Goal: Transaction & Acquisition: Purchase product/service

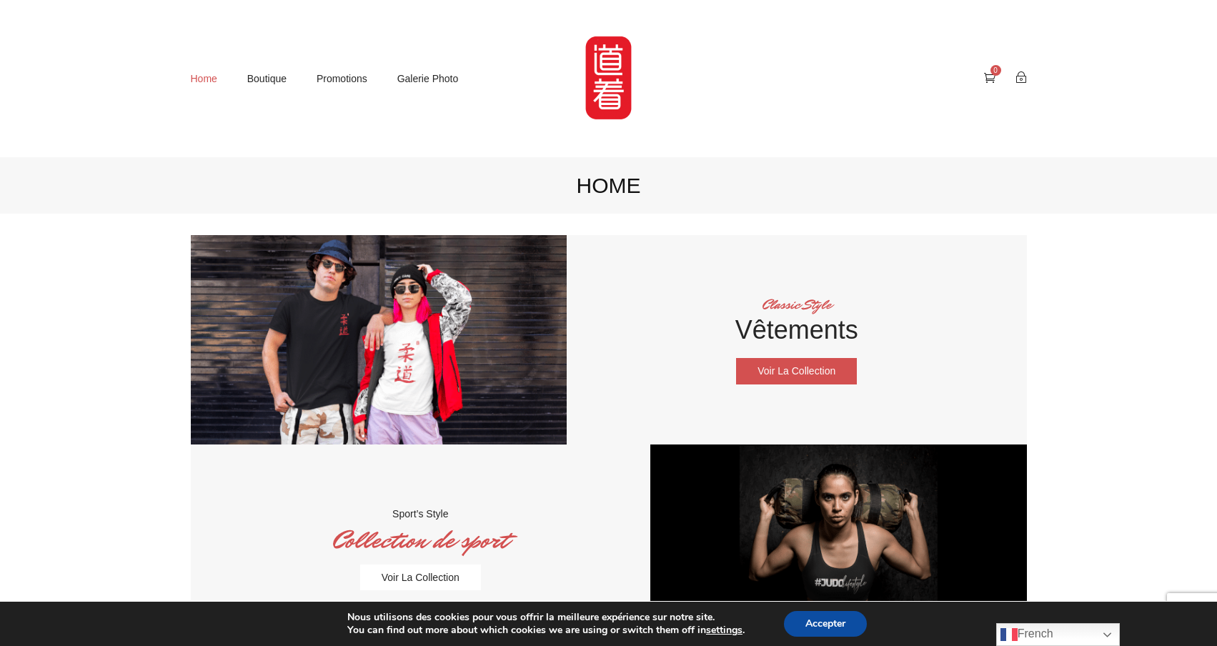
click at [816, 376] on link "Voir la collection" at bounding box center [796, 371] width 121 height 26
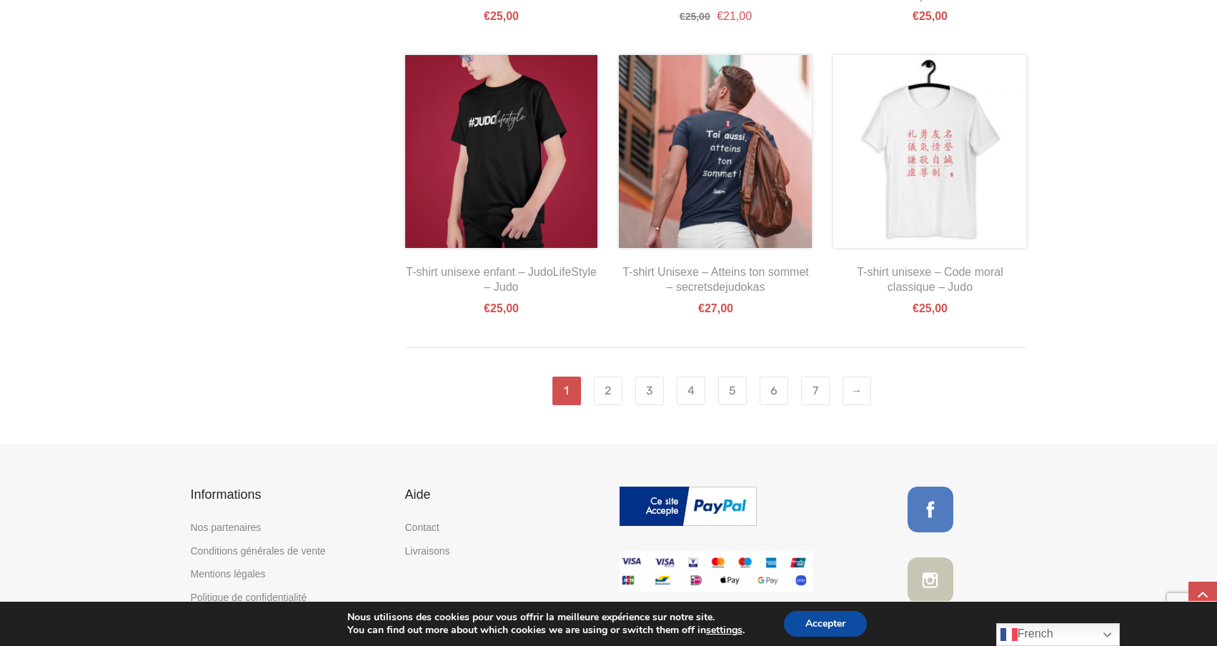
scroll to position [1421, 0]
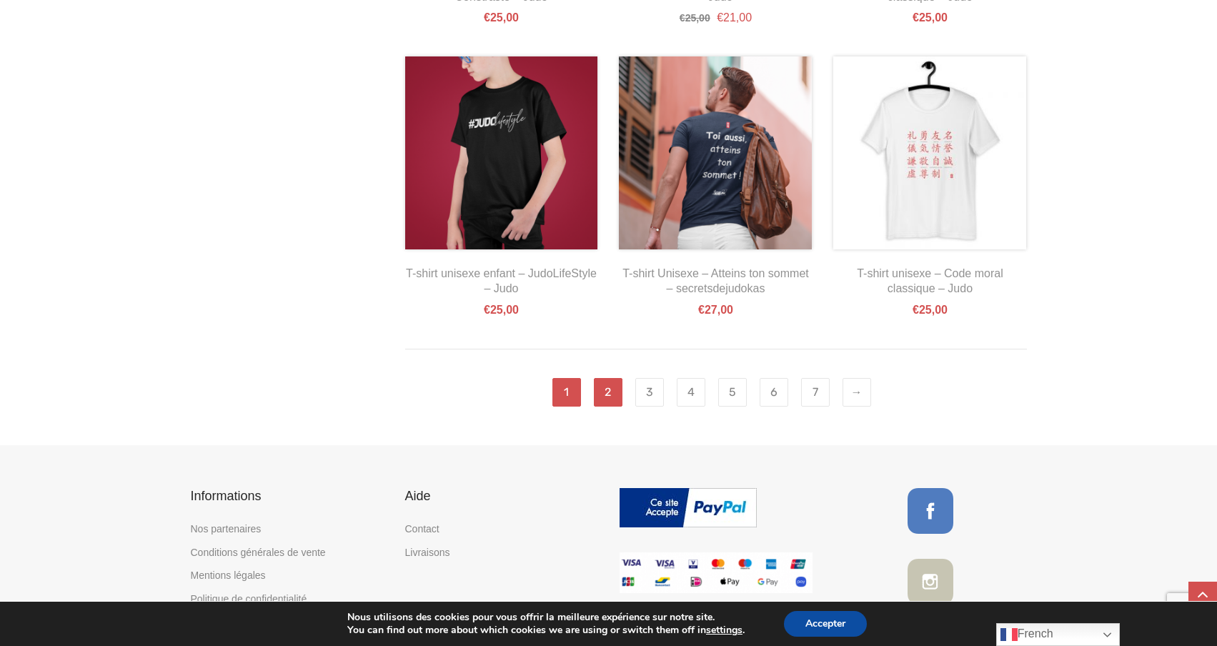
click at [615, 394] on link "2" at bounding box center [608, 392] width 29 height 29
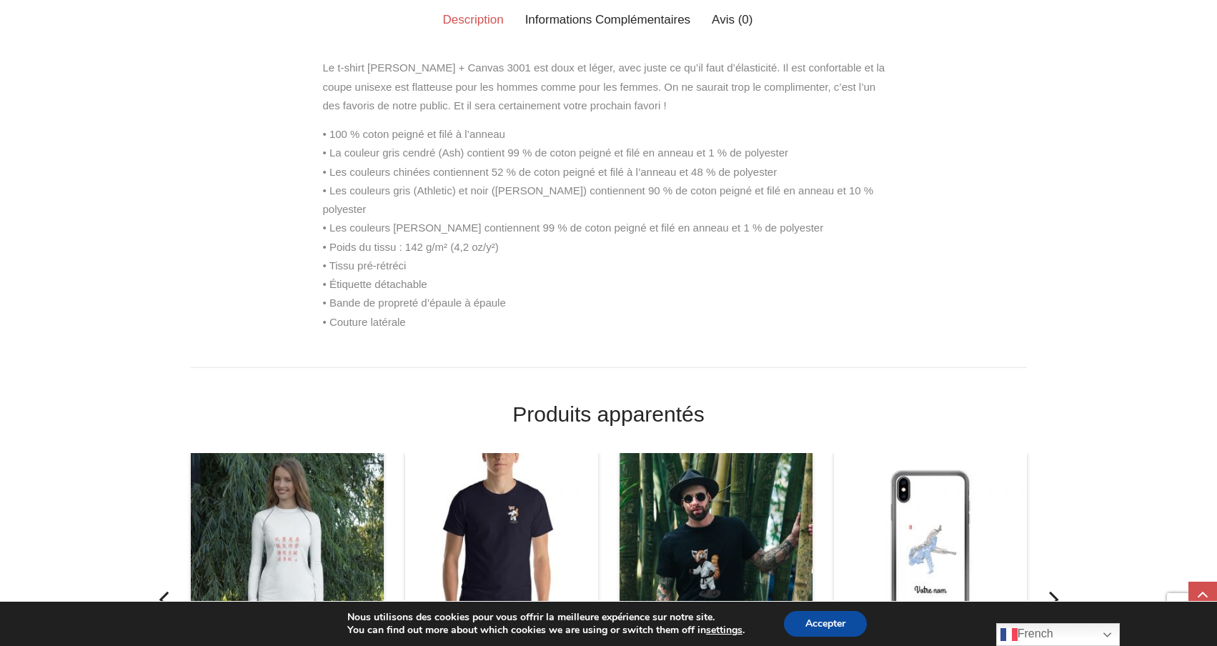
scroll to position [950, 0]
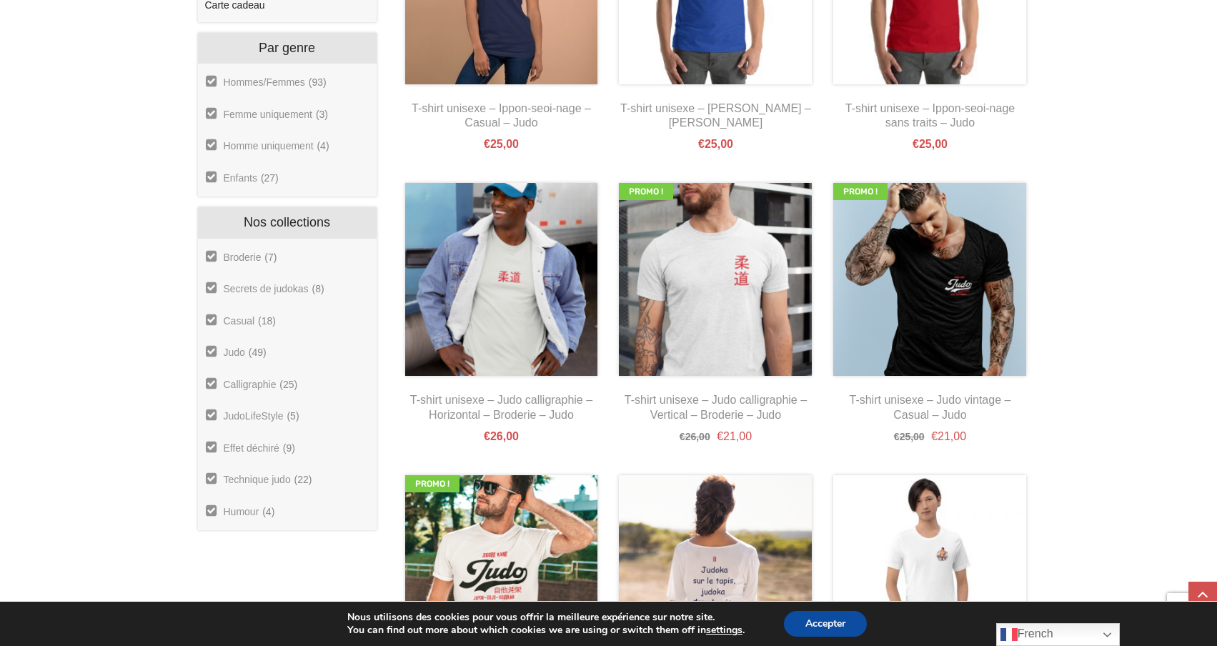
scroll to position [715, 0]
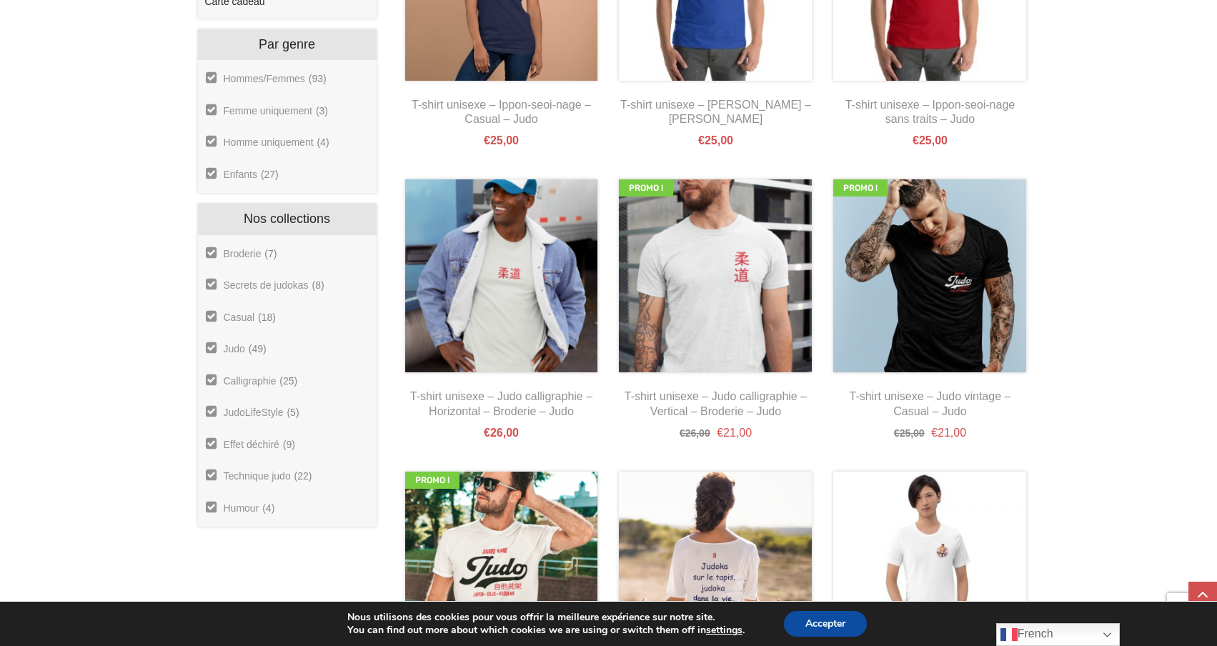
click at [211, 288] on link "Secrets de judokas" at bounding box center [257, 285] width 104 height 13
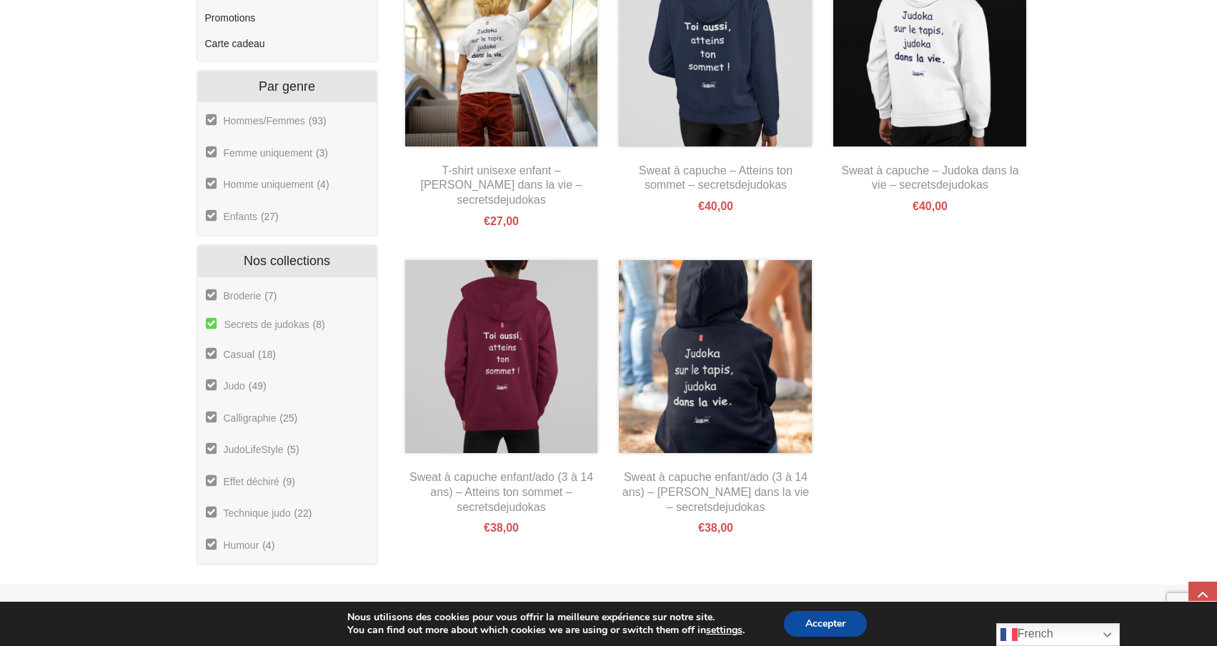
scroll to position [670, 0]
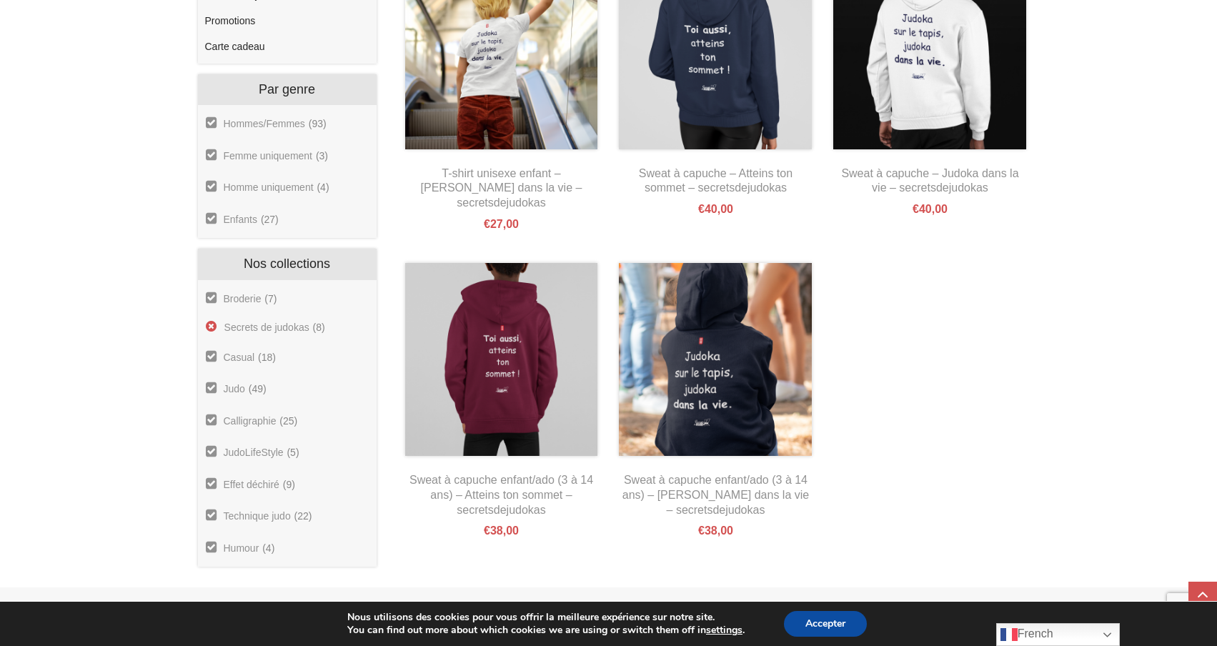
click at [211, 324] on link "Secrets de judokas" at bounding box center [257, 327] width 105 height 13
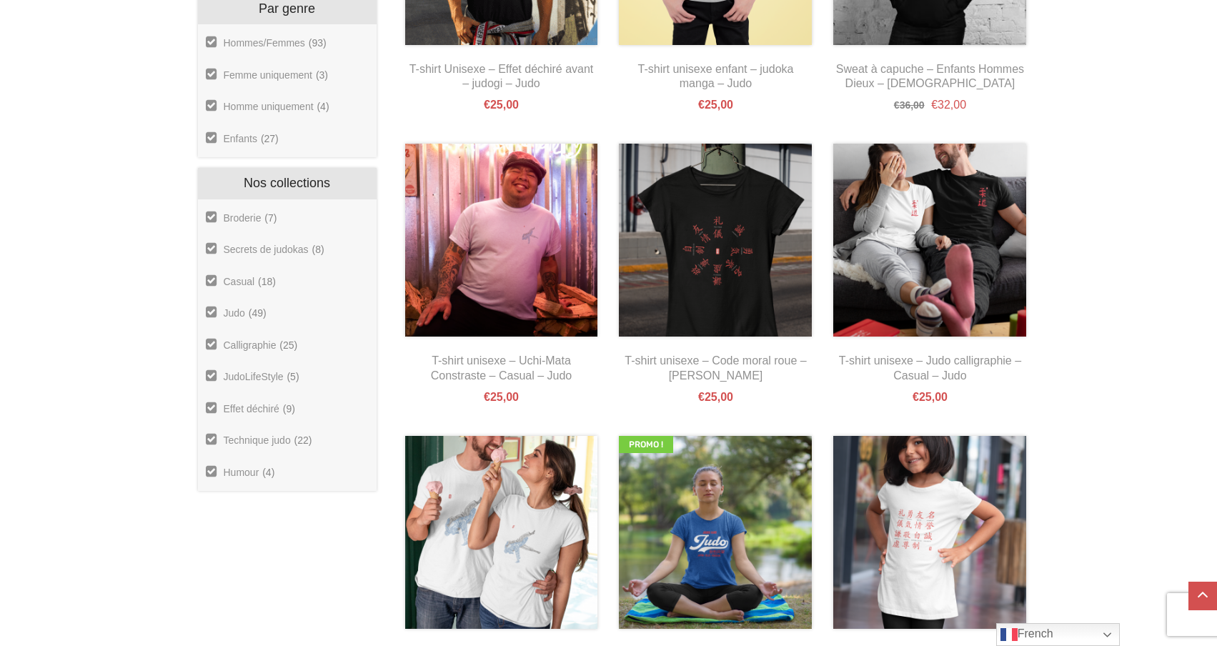
scroll to position [743, 0]
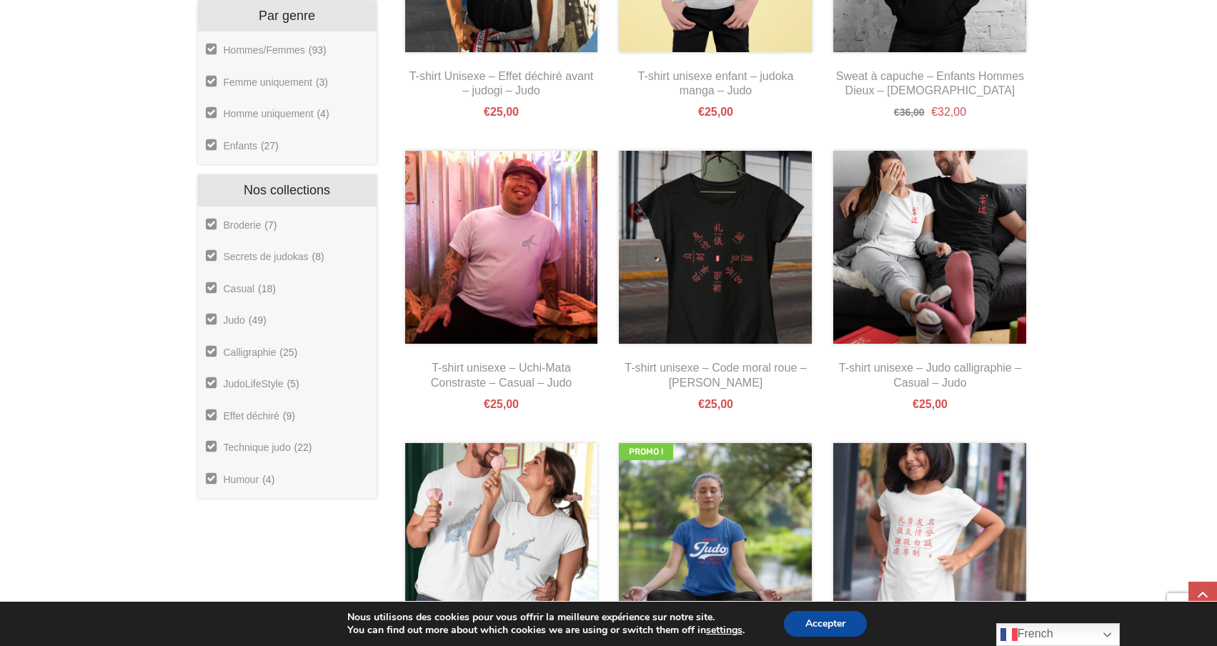
click at [205, 224] on li "Broderie (7)" at bounding box center [287, 226] width 164 height 24
click at [211, 224] on link "Broderie" at bounding box center [233, 225] width 57 height 13
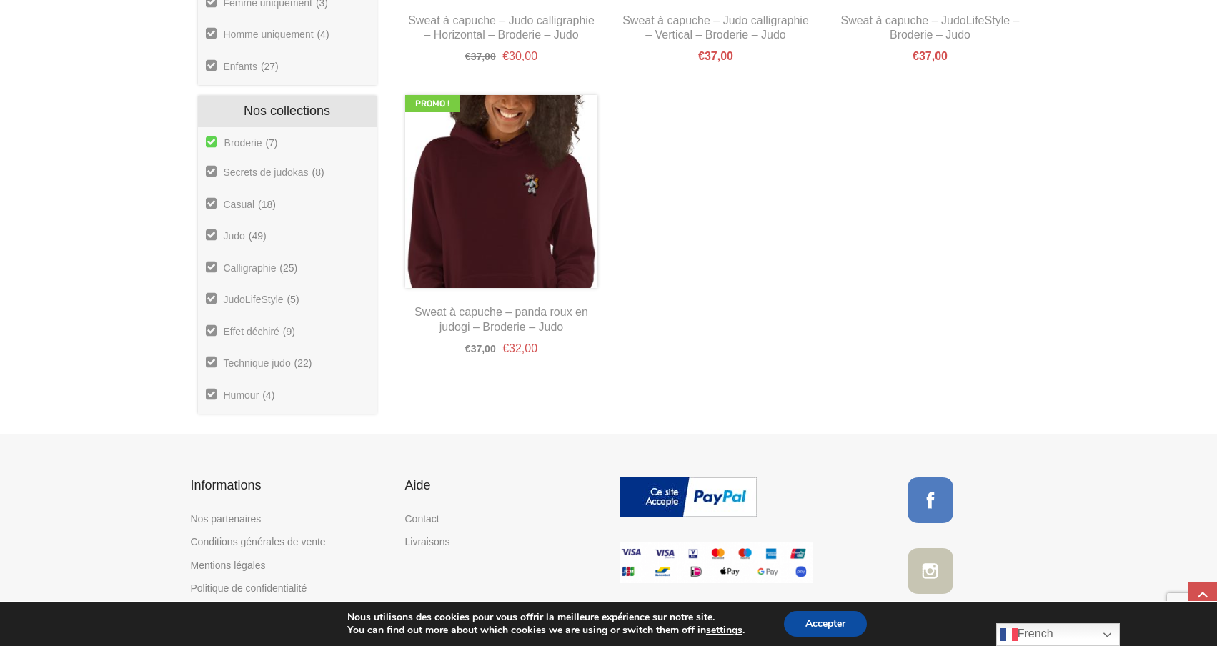
scroll to position [813, 0]
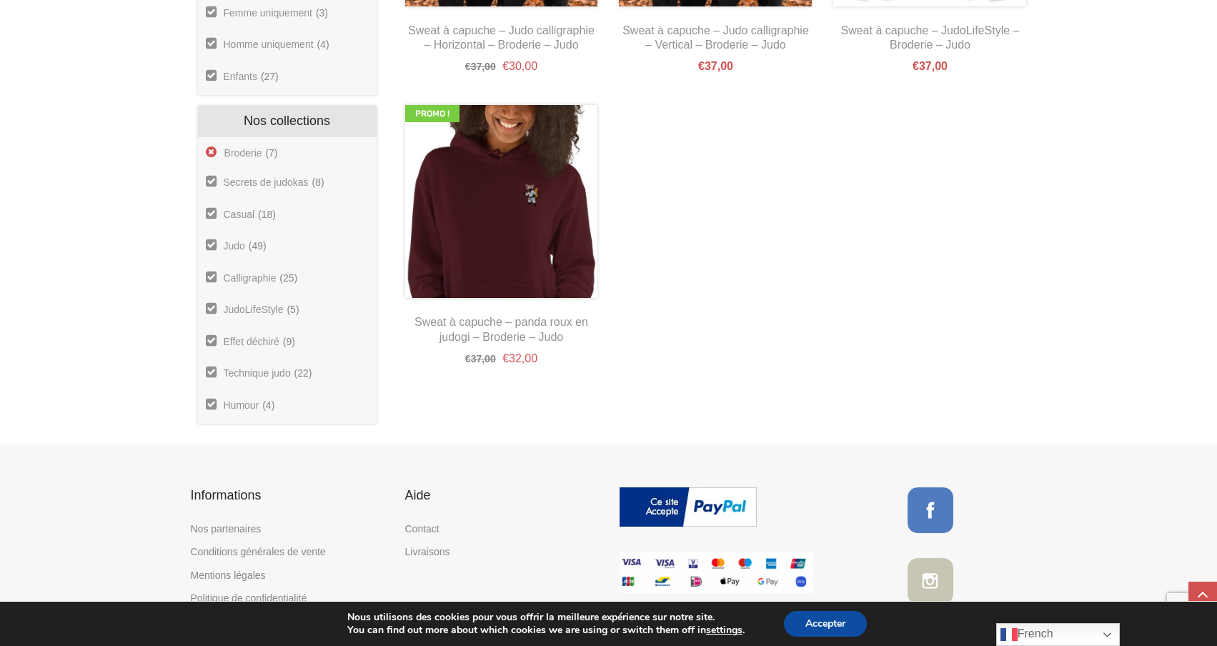
click at [209, 155] on link "Broderie" at bounding box center [234, 152] width 58 height 13
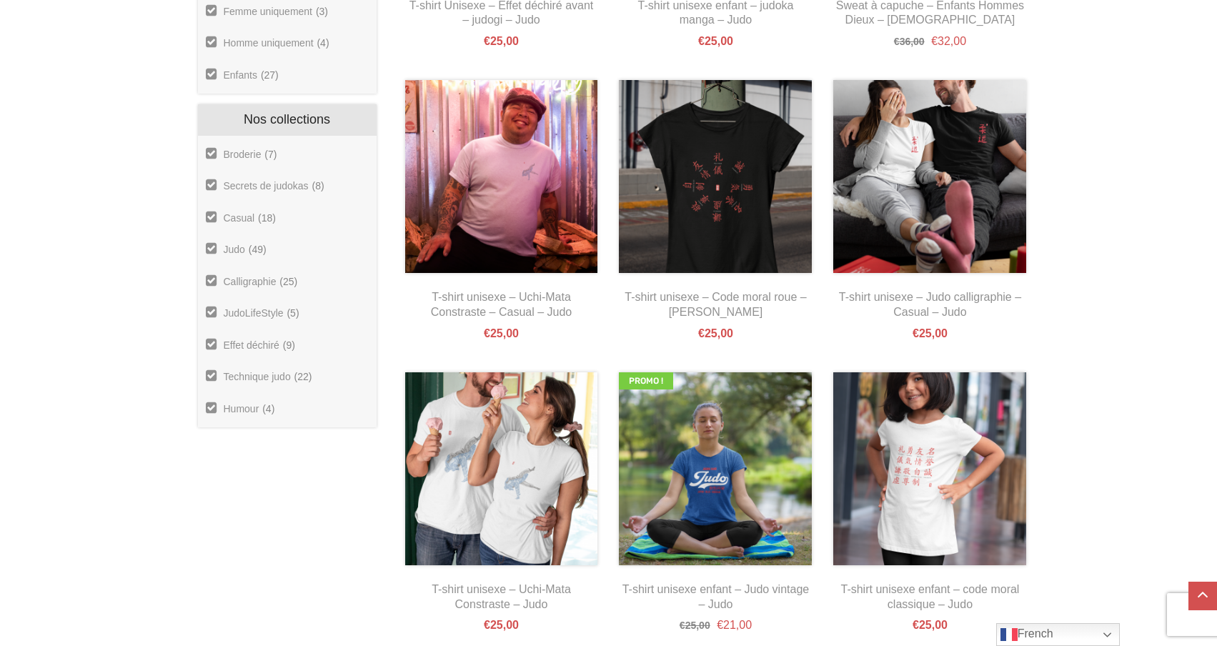
scroll to position [798, 0]
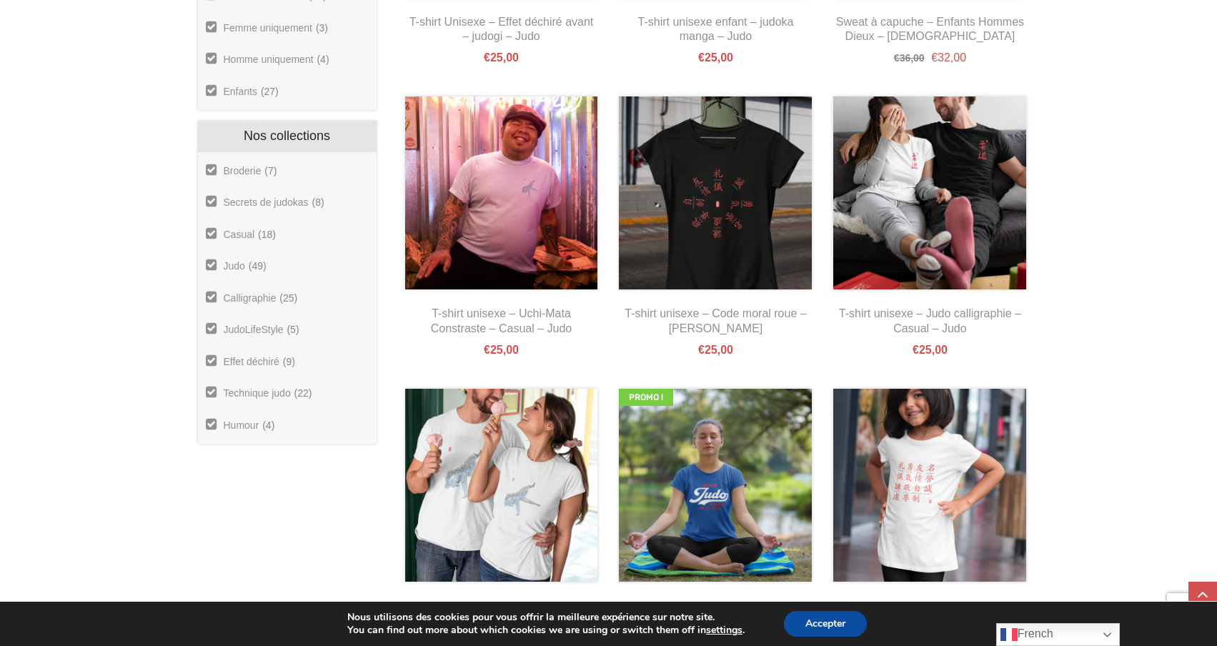
click at [208, 357] on link "Effet déchiré" at bounding box center [242, 361] width 75 height 13
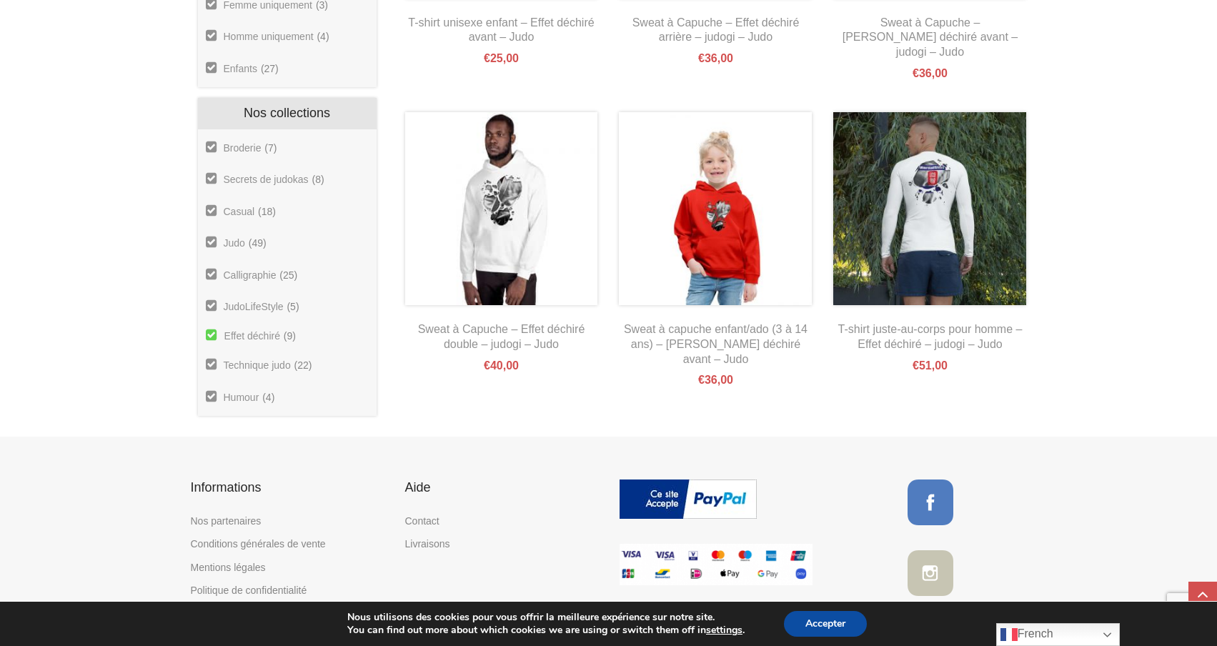
scroll to position [813, 0]
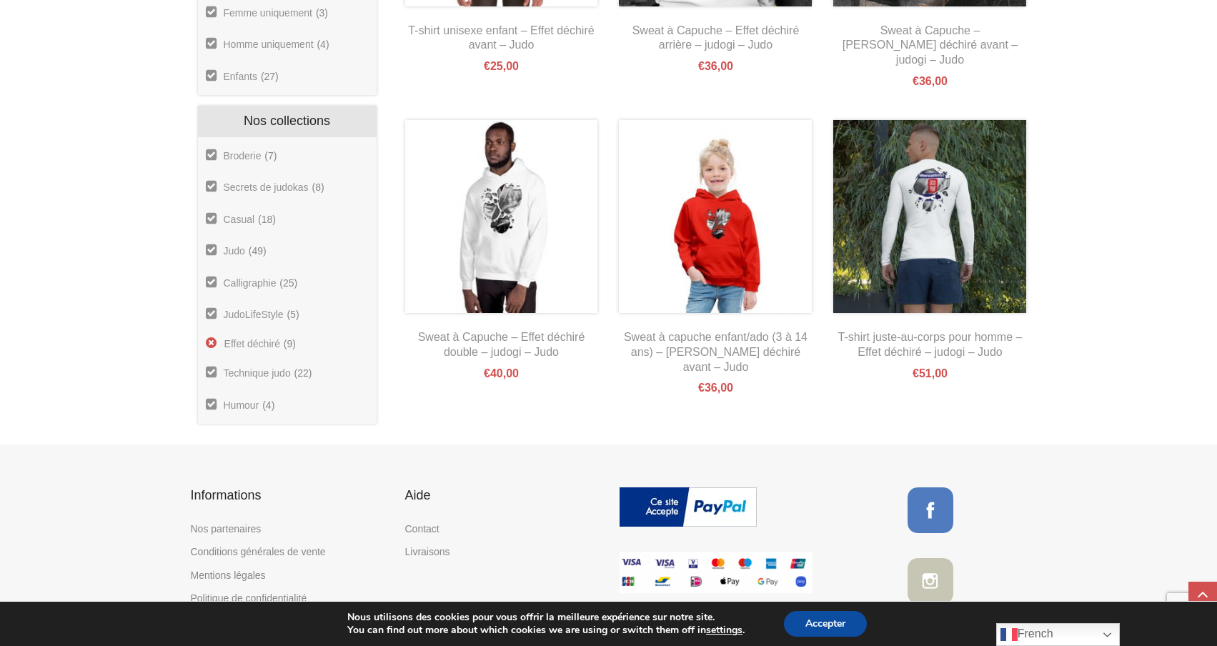
click at [209, 340] on link "Effet déchiré" at bounding box center [243, 343] width 76 height 13
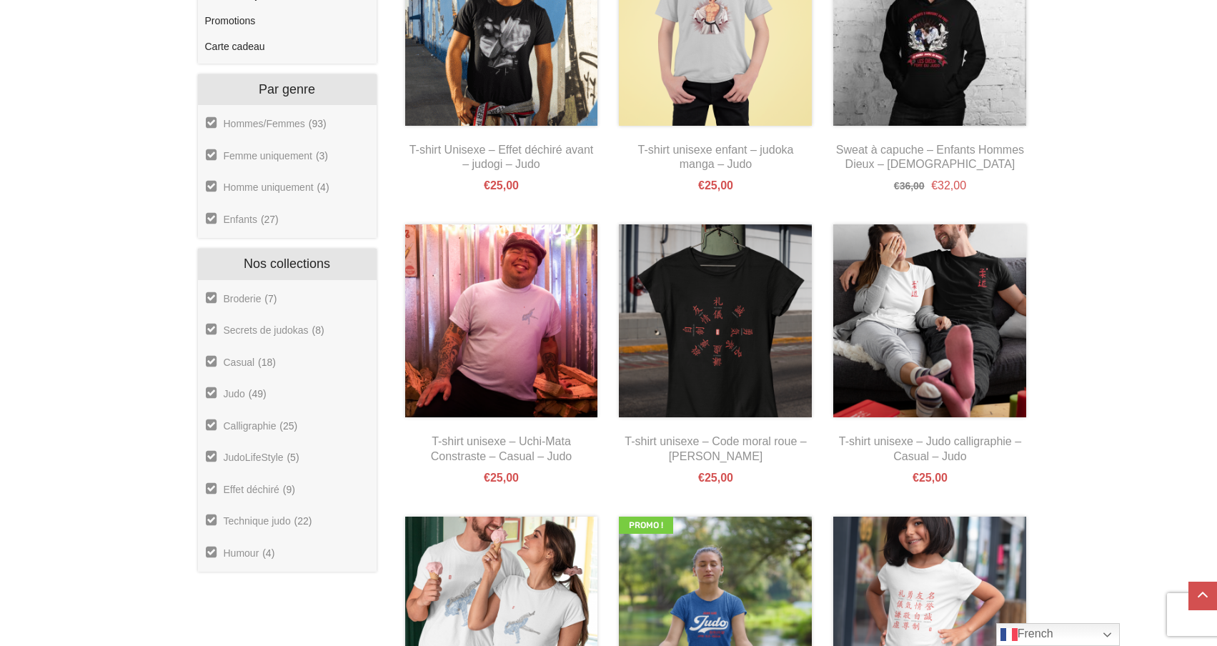
scroll to position [680, 0]
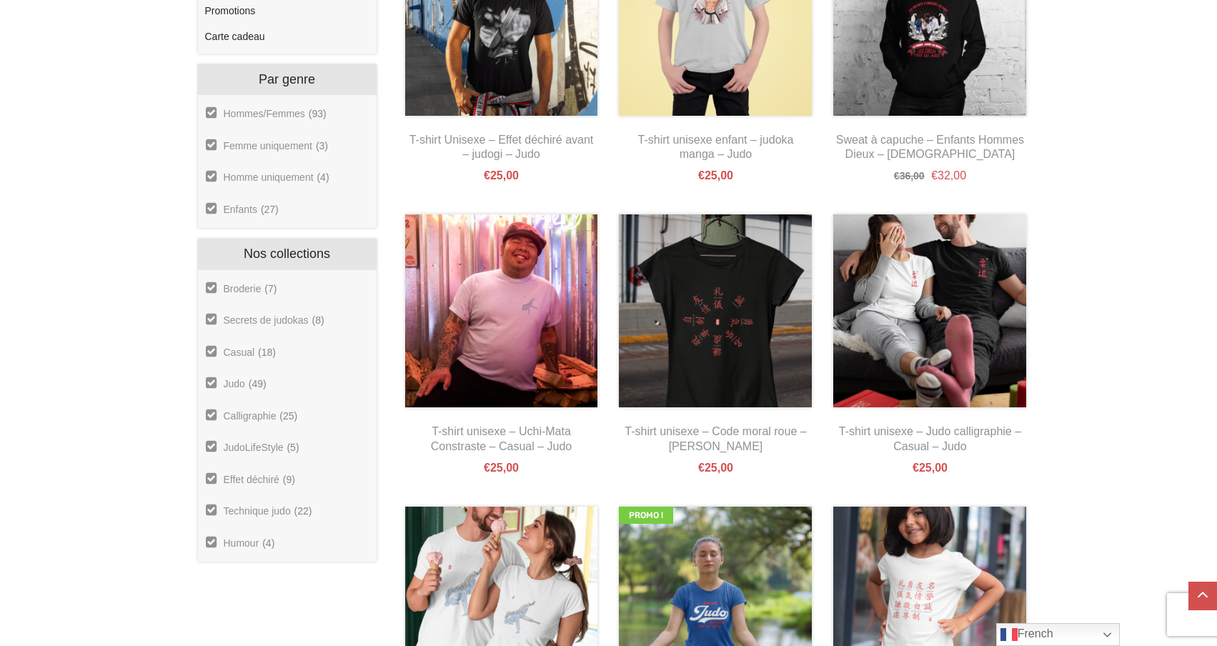
click at [214, 515] on link "Technique judo" at bounding box center [248, 511] width 86 height 13
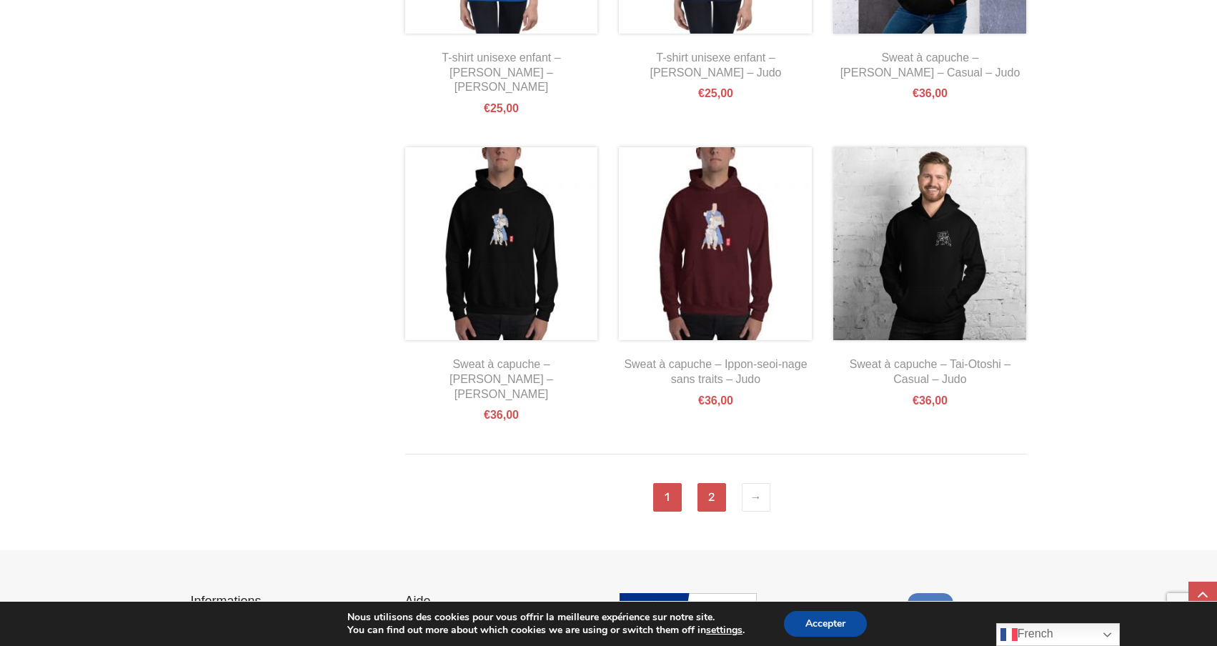
scroll to position [1372, 0]
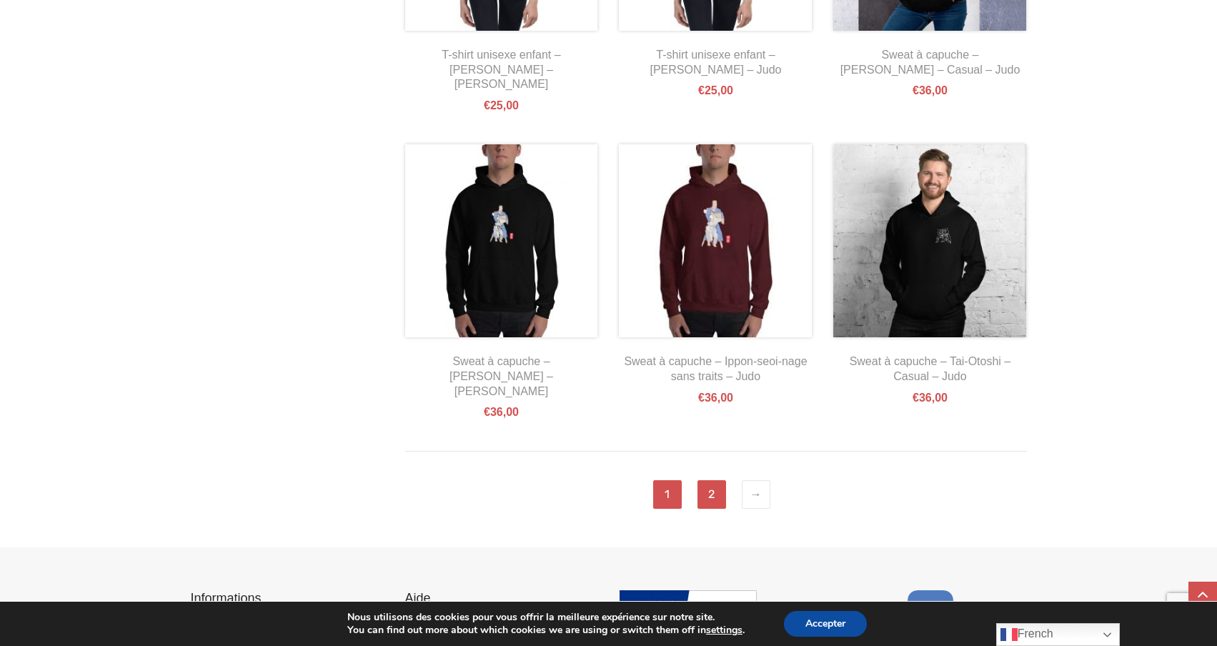
click at [716, 480] on link "2" at bounding box center [711, 494] width 29 height 29
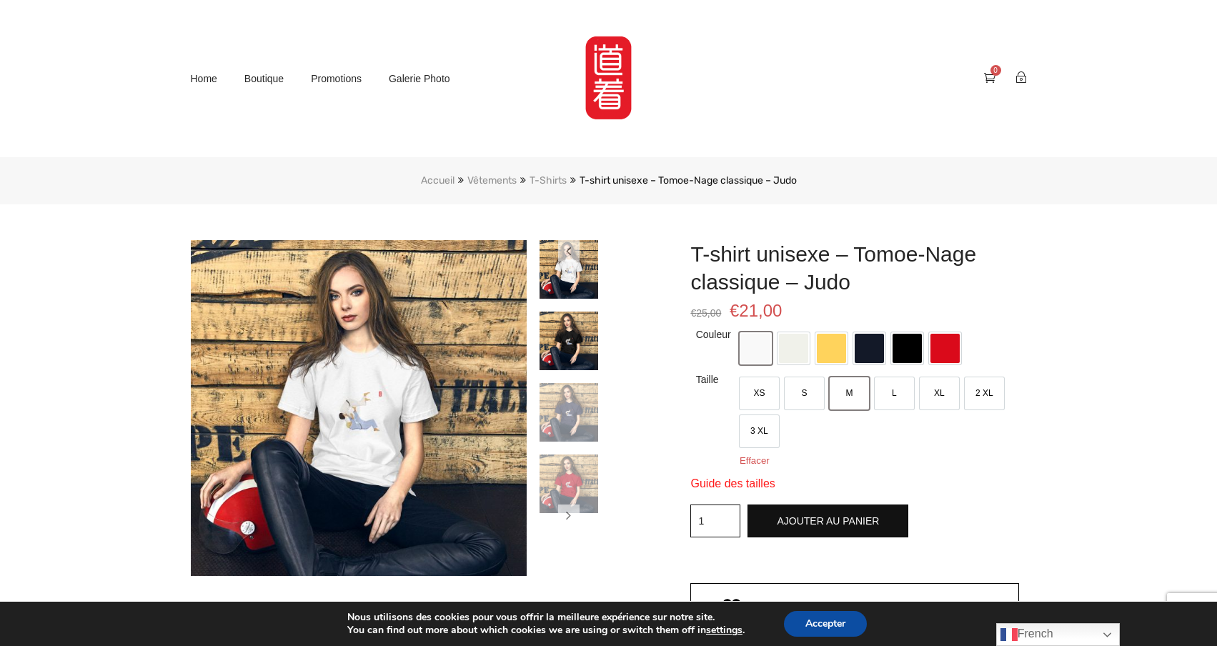
click at [573, 344] on img at bounding box center [569, 341] width 59 height 59
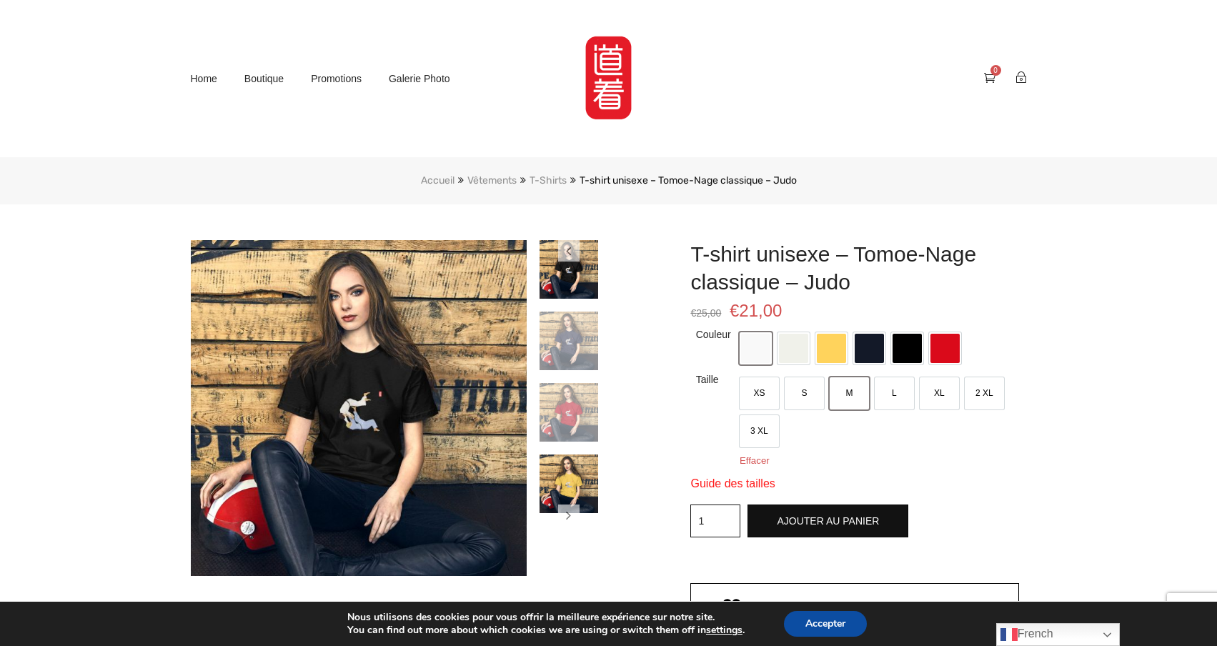
click at [580, 481] on img at bounding box center [569, 484] width 59 height 59
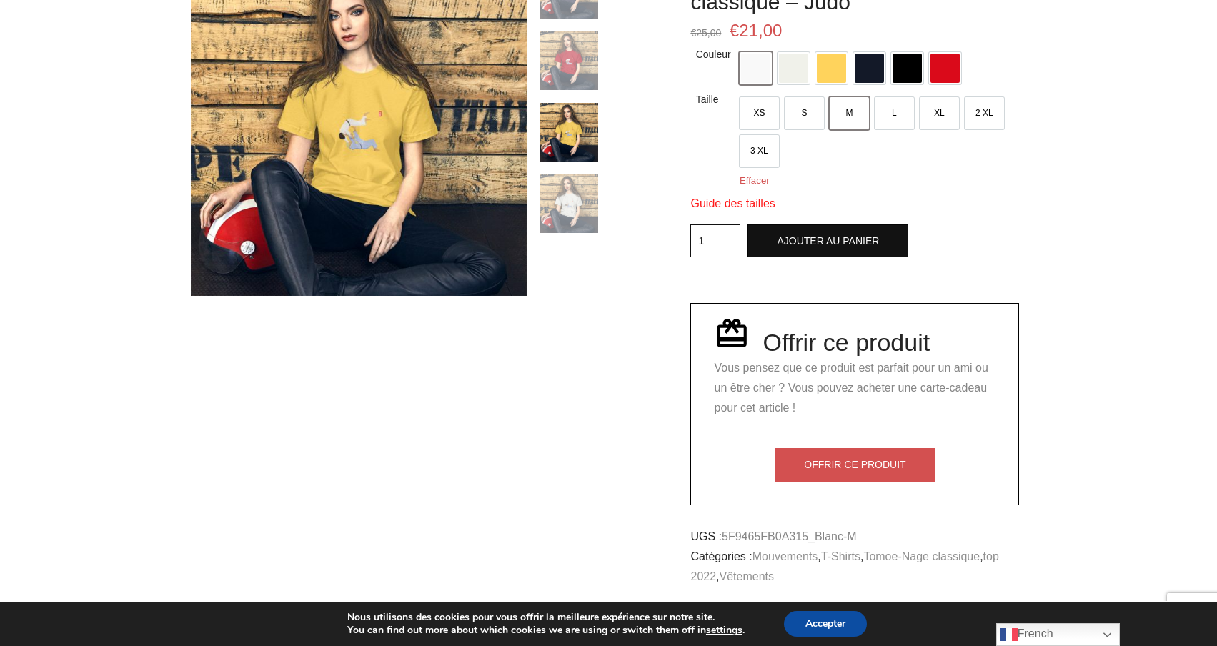
scroll to position [286, 0]
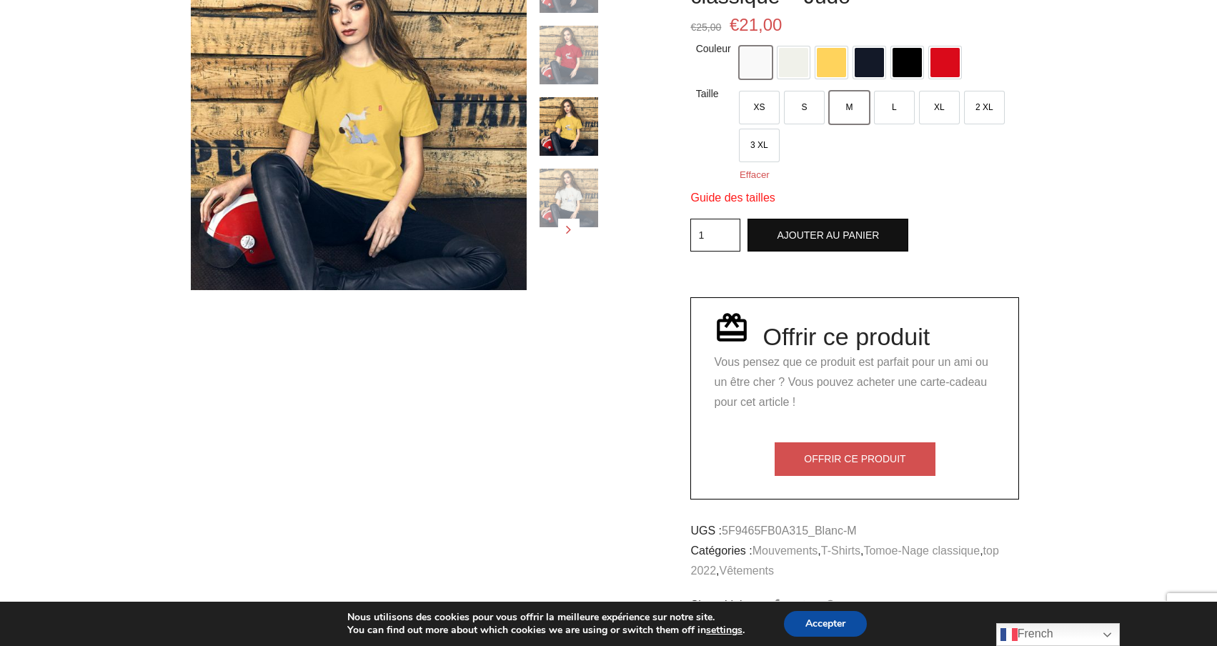
click at [571, 231] on icon "button" at bounding box center [568, 229] width 5 height 14
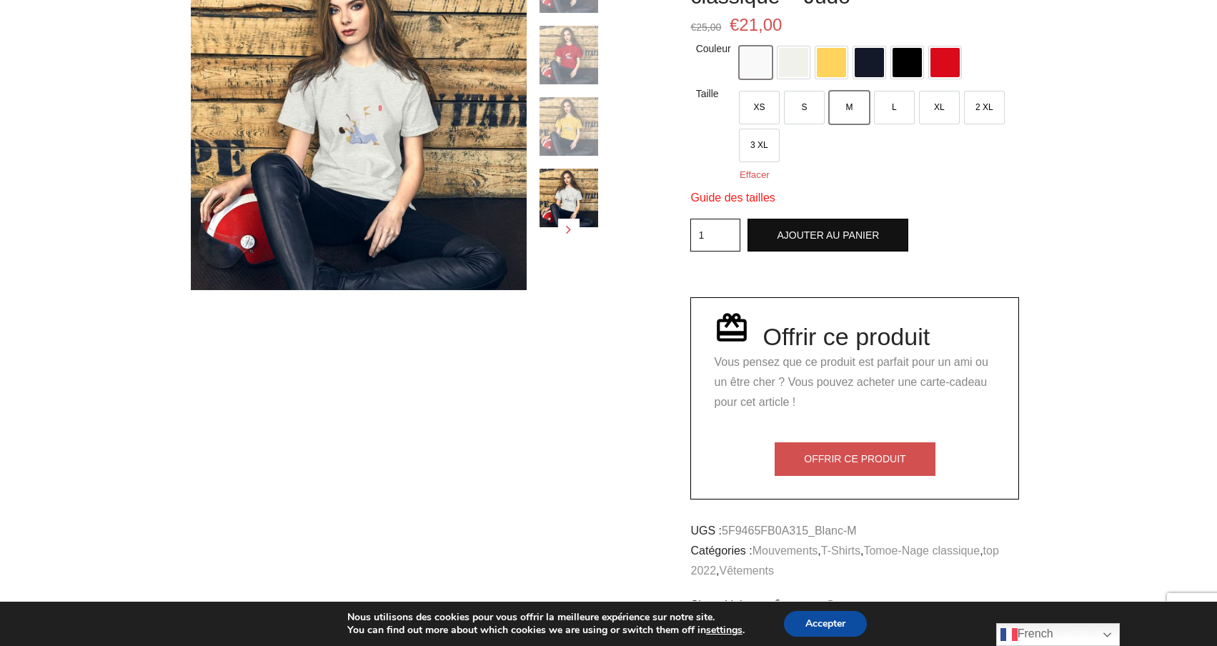
click at [571, 230] on icon "button" at bounding box center [568, 229] width 5 height 14
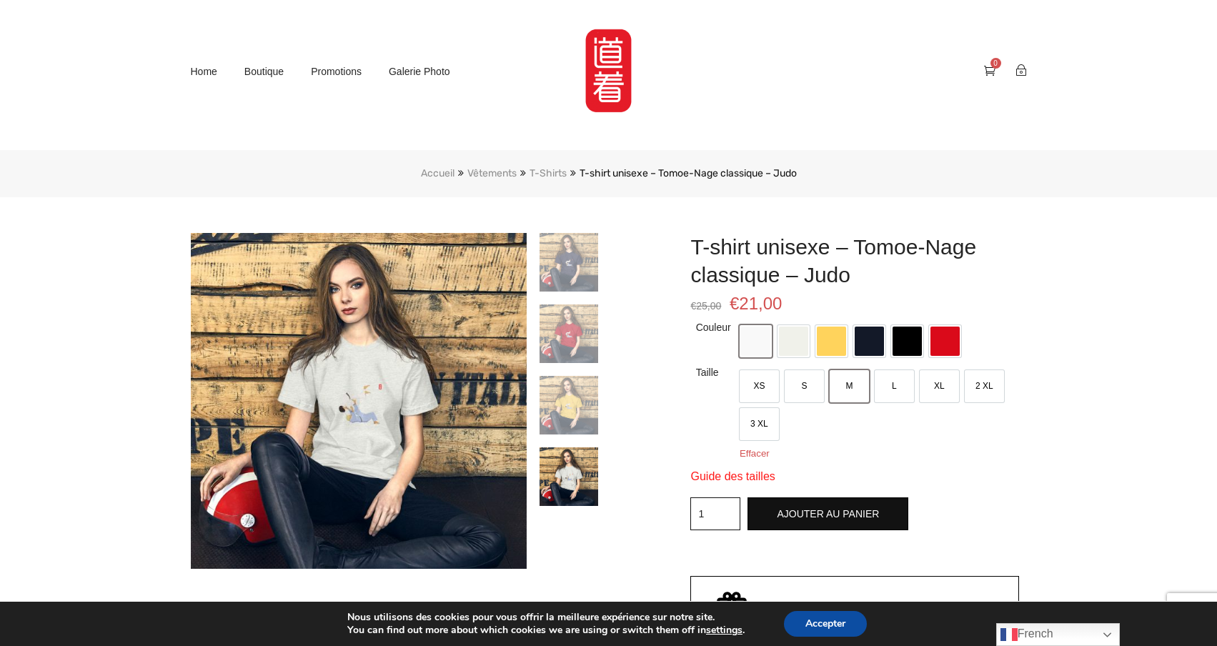
scroll to position [4, 0]
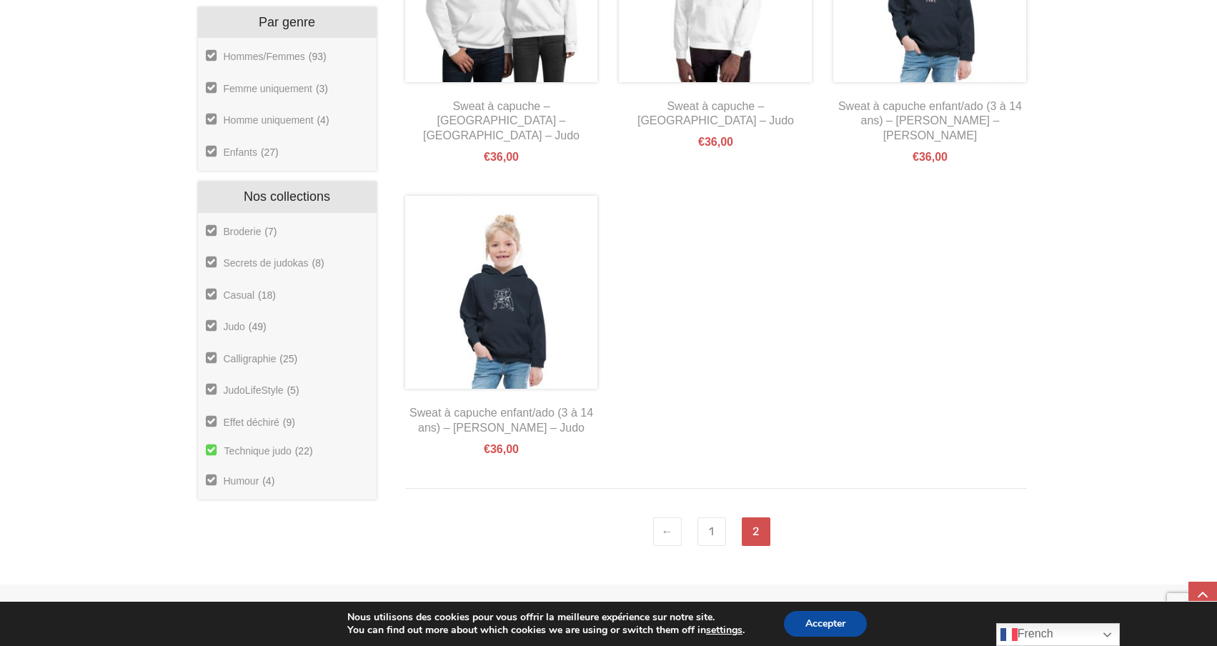
scroll to position [741, 0]
